Goal: Information Seeking & Learning: Understand process/instructions

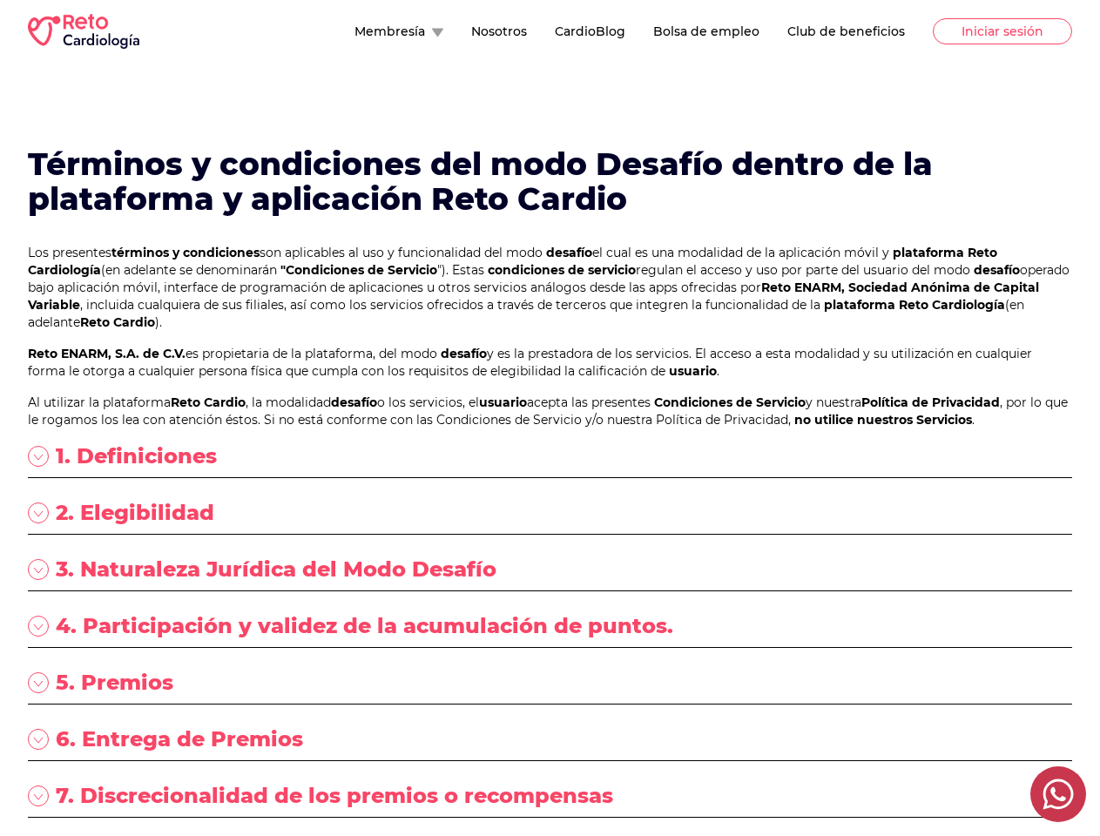
click at [550, 418] on p "Al utilizar la plataforma Reto Cardio , la modalidad desafío o los servicios, e…" at bounding box center [550, 411] width 1044 height 35
click at [354, 31] on button "Membresía" at bounding box center [398, 31] width 89 height 17
click at [550, 478] on div "1. Definiciones" at bounding box center [550, 460] width 1044 height 36
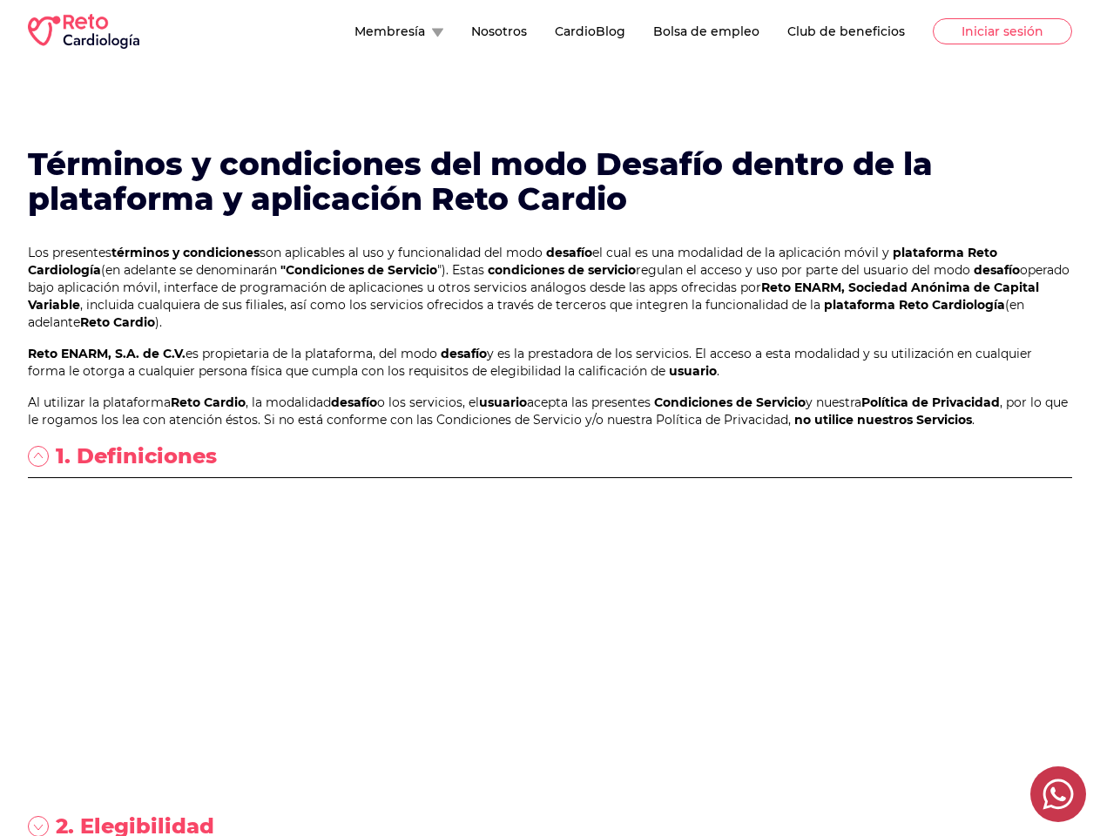
click at [550, 520] on p "Condiciones de Servicio: Los presentes términos y condiciones aplicables al uso…" at bounding box center [550, 502] width 1044 height 35
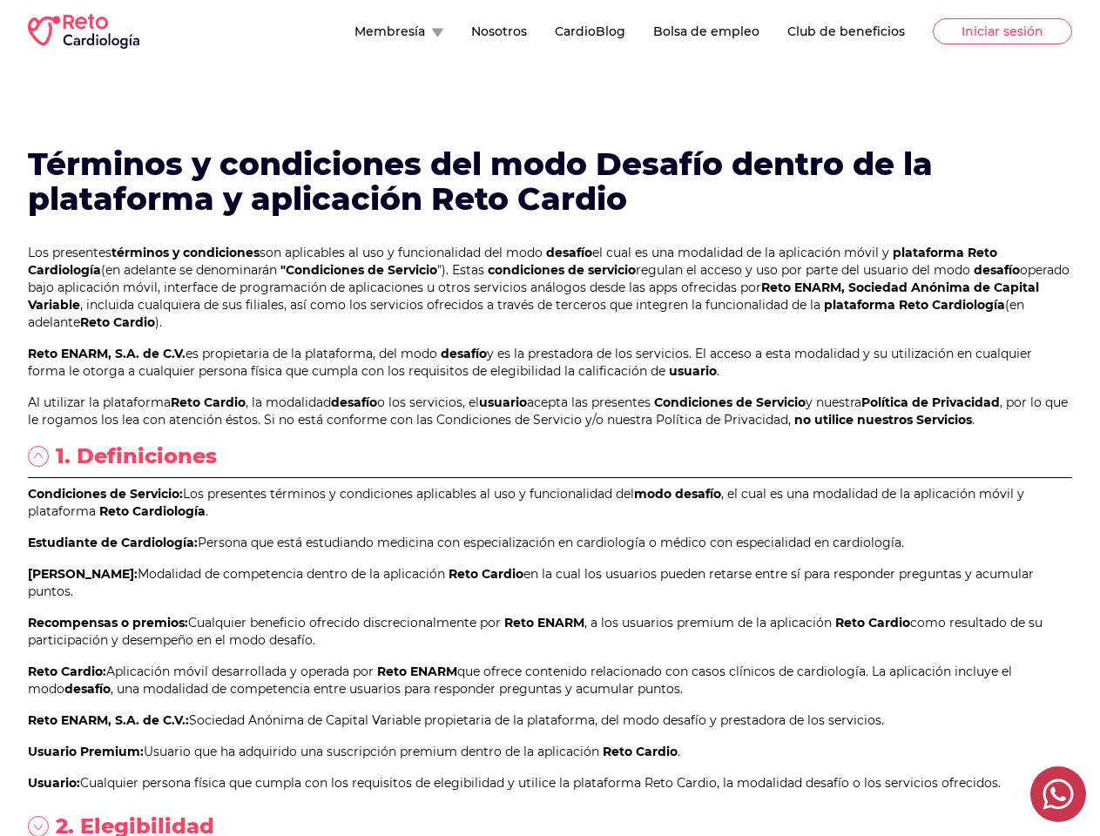
click at [550, 551] on p "Estudiante de Cardiología: Persona que está estudiando medicina con especializa…" at bounding box center [550, 542] width 1044 height 17
click at [550, 600] on p "Modo Desafío: Modalidad de competencia dentro de la aplicación Reto Cardio en l…" at bounding box center [550, 582] width 1044 height 35
click at [550, 649] on p "Recompensas o premios: Cualquier beneficio ofrecido discrecionalmente por Reto …" at bounding box center [550, 631] width 1044 height 35
click at [550, 698] on p "Reto Cardio: Aplicación móvil desarrollada y operada por Reto ENARM que ofrece …" at bounding box center [550, 680] width 1044 height 35
click at [550, 729] on p "Reto ENARM, S.A. de C.V.: Sociedad Anónima de Capital Variable propietaria de l…" at bounding box center [550, 720] width 1044 height 17
